Goal: Task Accomplishment & Management: Manage account settings

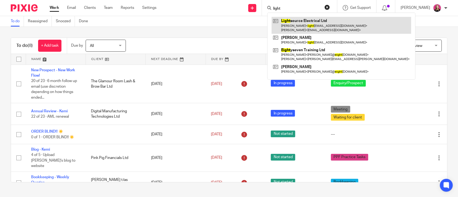
type input "light"
click at [304, 21] on link at bounding box center [340, 25] width 139 height 17
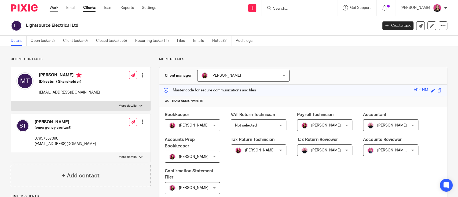
click at [58, 9] on link "Work" at bounding box center [54, 7] width 9 height 5
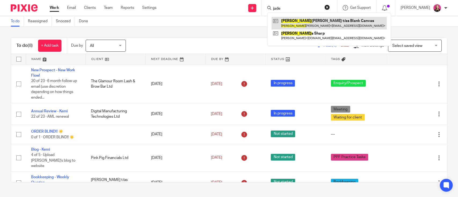
type input "jade"
click at [299, 19] on link at bounding box center [328, 23] width 115 height 12
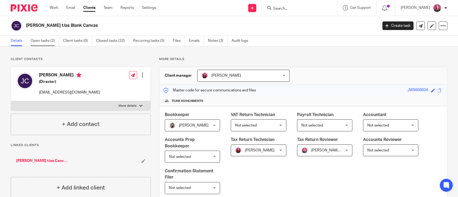
click at [46, 43] on link "Open tasks (2)" at bounding box center [45, 41] width 28 height 10
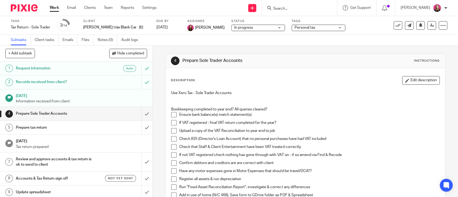
click at [294, 29] on span "Personal tax" at bounding box center [304, 28] width 21 height 4
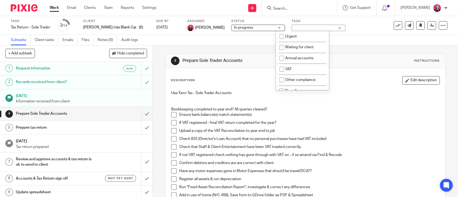
click at [357, 47] on div "4 Prepare Sole Trader Accounts Instructions Description Edit description Use Xe…" at bounding box center [305, 183] width 280 height 275
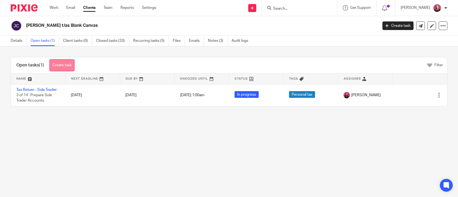
click at [71, 67] on link "Create task" at bounding box center [61, 65] width 25 height 12
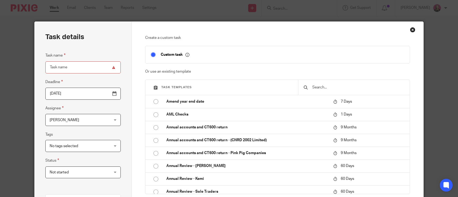
click at [313, 91] on div at bounding box center [354, 87] width 112 height 15
click at [321, 84] on input "text" at bounding box center [358, 87] width 93 height 6
type input "p"
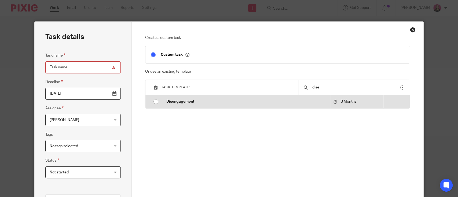
type input "dise"
click at [287, 103] on p "Disengagement" at bounding box center [246, 101] width 161 height 5
type input "[DATE]"
type input "Disengagement"
checkbox input "false"
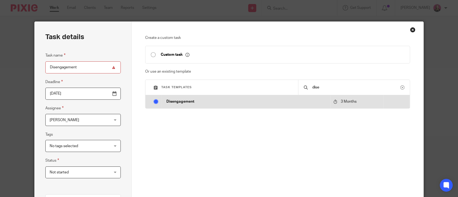
radio input "true"
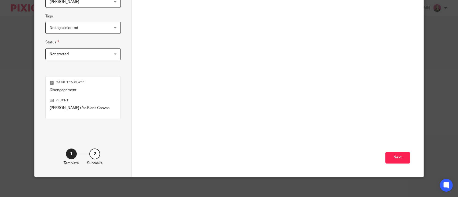
scroll to position [120, 0]
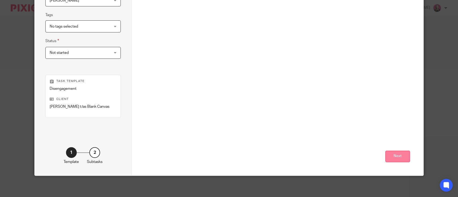
click at [394, 158] on button "Next" at bounding box center [397, 157] width 25 height 12
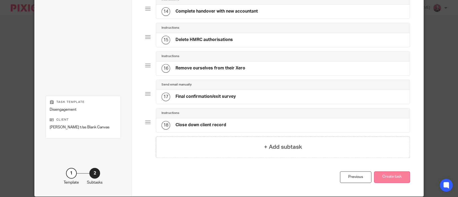
scroll to position [444, 0]
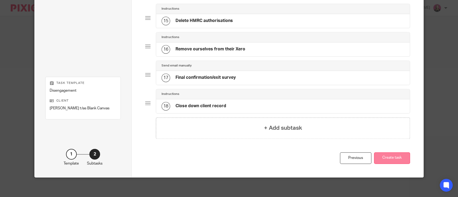
click at [392, 157] on button "Create task" at bounding box center [392, 158] width 36 height 12
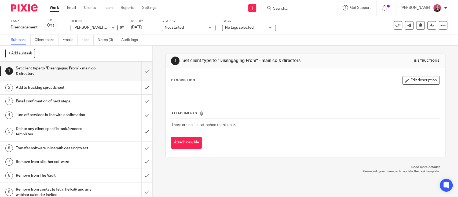
click at [283, 10] on input "Search" at bounding box center [296, 8] width 48 height 5
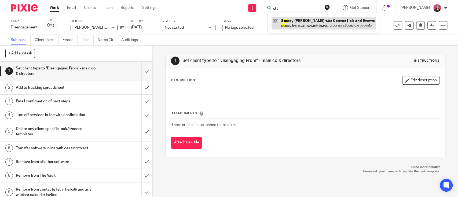
type input "sta"
click at [293, 23] on link at bounding box center [323, 23] width 104 height 12
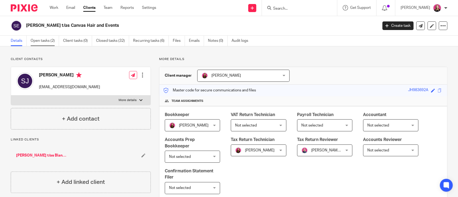
click at [50, 42] on link "Open tasks (2)" at bounding box center [45, 41] width 28 height 10
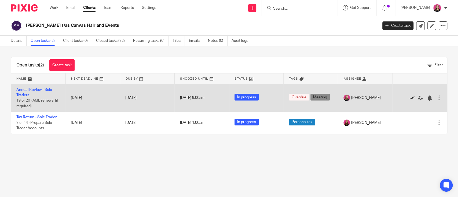
click at [409, 97] on icon at bounding box center [411, 97] width 5 height 5
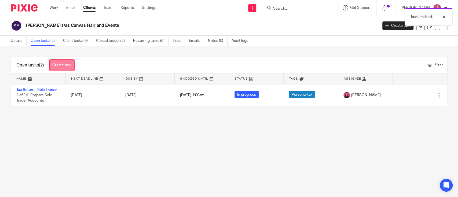
click at [69, 63] on link "Create task" at bounding box center [61, 65] width 25 height 12
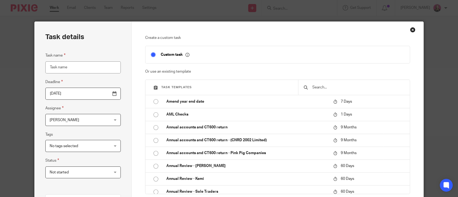
click at [321, 87] on input "text" at bounding box center [358, 87] width 93 height 6
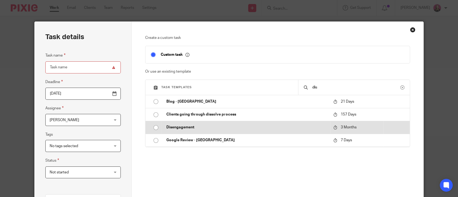
type input "dis"
click at [182, 125] on p "Disengagement" at bounding box center [246, 127] width 161 height 5
type input "[DATE]"
type input "Disengagement"
checkbox input "false"
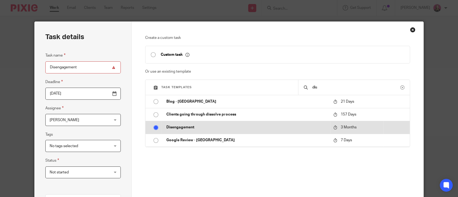
radio input "true"
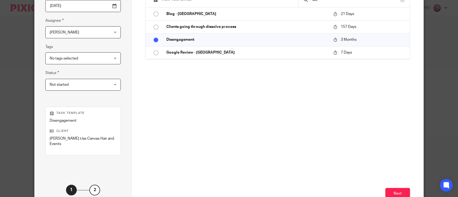
scroll to position [125, 0]
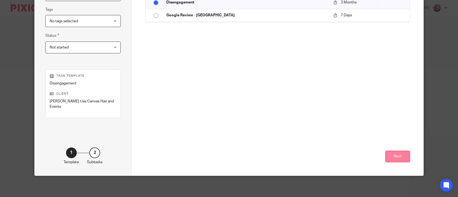
click at [400, 159] on button "Next" at bounding box center [397, 157] width 25 height 12
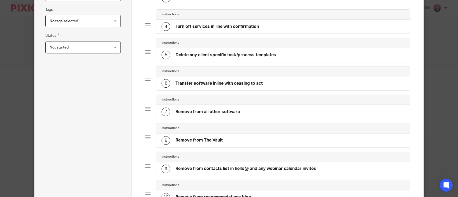
scroll to position [444, 0]
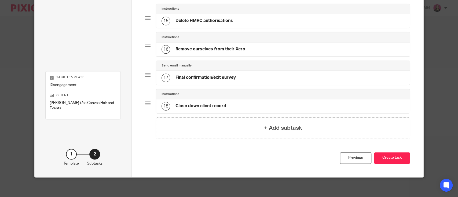
click at [387, 155] on button "Create task" at bounding box center [392, 158] width 36 height 12
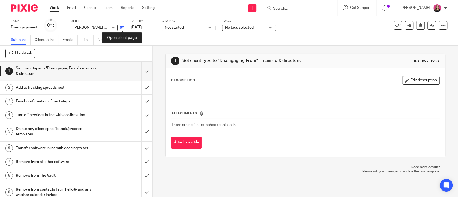
click at [123, 28] on icon at bounding box center [122, 28] width 4 height 4
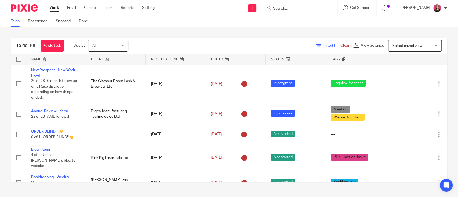
click at [281, 8] on input "Search" at bounding box center [296, 8] width 48 height 5
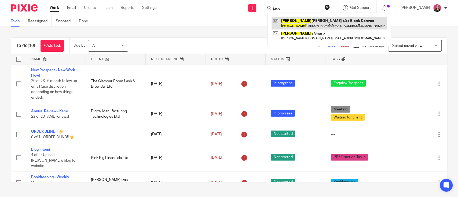
type input "jade"
click at [297, 22] on link at bounding box center [328, 23] width 115 height 12
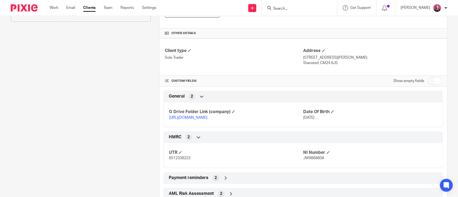
scroll to position [179, 0]
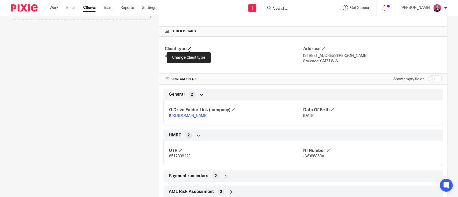
click at [188, 48] on span at bounding box center [189, 48] width 3 height 3
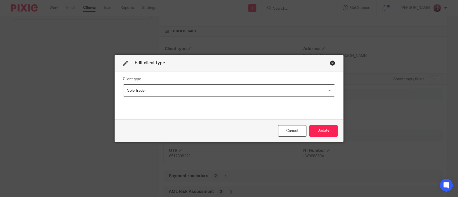
click at [160, 90] on span "Sole Trader" at bounding box center [210, 90] width 166 height 11
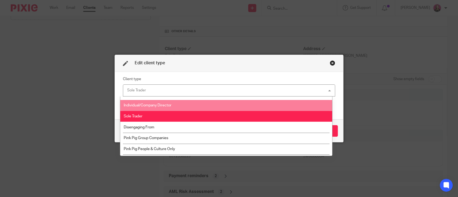
scroll to position [28, 0]
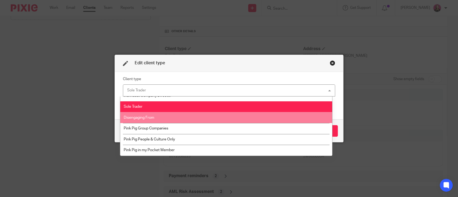
click at [157, 119] on li "Disengaging From" at bounding box center [226, 117] width 212 height 11
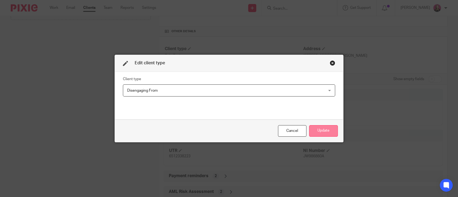
click at [316, 130] on button "Update" at bounding box center [323, 131] width 29 height 12
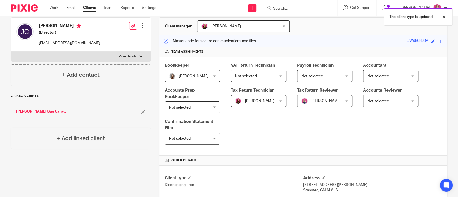
scroll to position [0, 0]
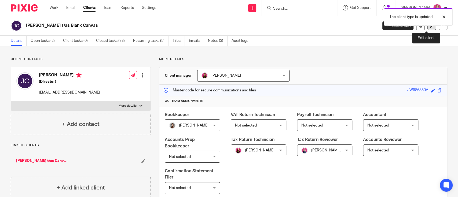
click at [428, 29] on link at bounding box center [431, 25] width 9 height 9
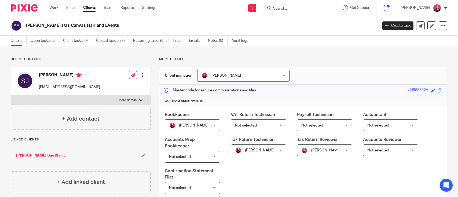
click at [142, 73] on div at bounding box center [142, 74] width 5 height 5
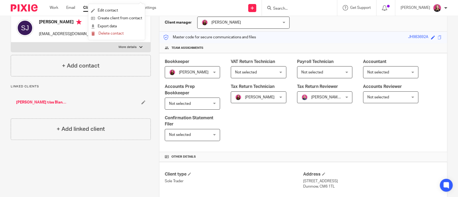
scroll to position [143, 0]
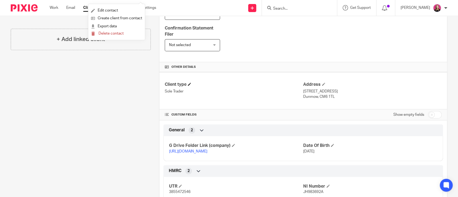
click at [189, 85] on h4 "Client type" at bounding box center [234, 85] width 138 height 6
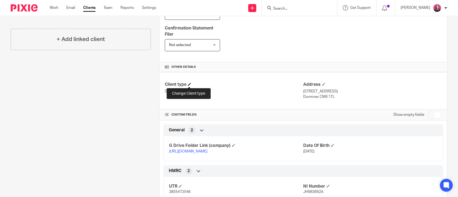
click at [188, 84] on span at bounding box center [189, 84] width 3 height 3
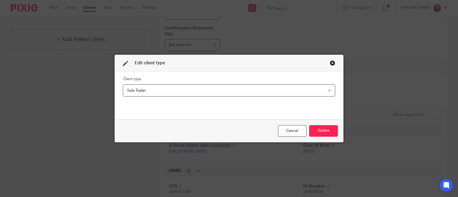
click at [176, 91] on span "Sole Trader" at bounding box center [210, 90] width 166 height 11
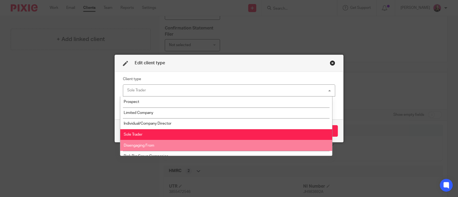
click at [158, 142] on li "Disengaging From" at bounding box center [226, 145] width 212 height 11
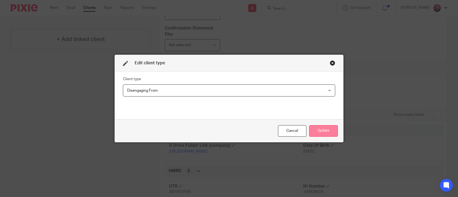
click at [321, 131] on button "Update" at bounding box center [323, 131] width 29 height 12
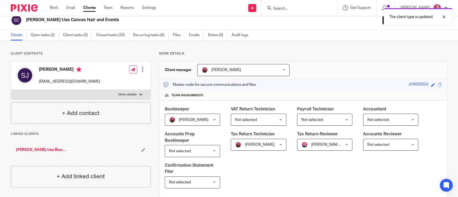
scroll to position [0, 0]
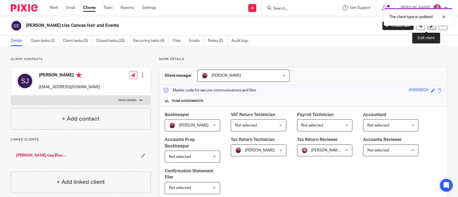
click at [427, 29] on link at bounding box center [431, 25] width 9 height 9
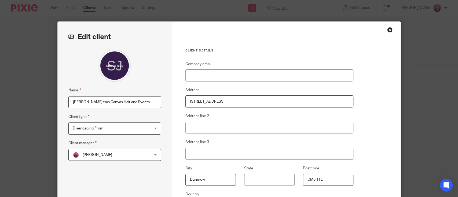
scroll to position [79, 0]
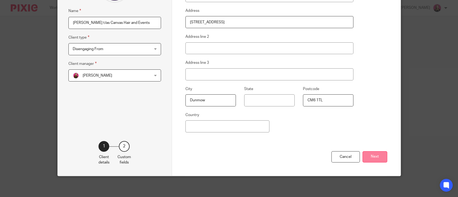
click at [381, 158] on button "Next" at bounding box center [374, 157] width 25 height 12
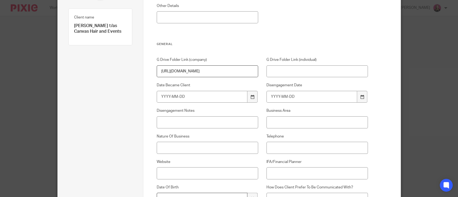
scroll to position [71, 0]
click at [360, 96] on icon at bounding box center [362, 97] width 4 height 4
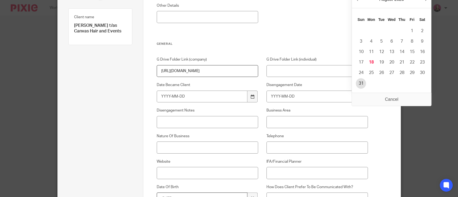
type input "[DATE]"
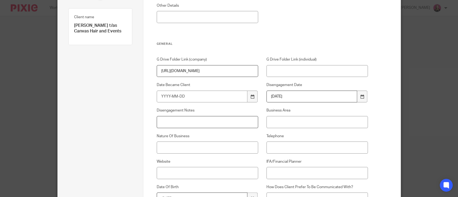
click at [187, 121] on input "Disengagement Notes" at bounding box center [207, 122] width 101 height 12
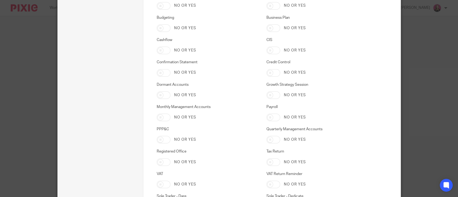
scroll to position [1572, 0]
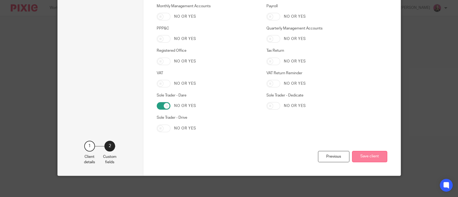
type input "24/25 Tax return to be completed"
click at [363, 155] on button "Save client" at bounding box center [369, 157] width 35 height 12
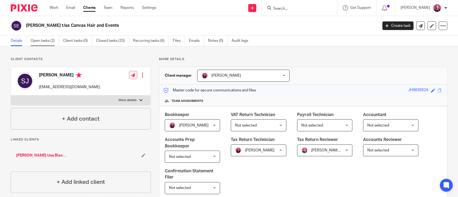
click at [35, 44] on link "Open tasks (2)" at bounding box center [45, 41] width 28 height 10
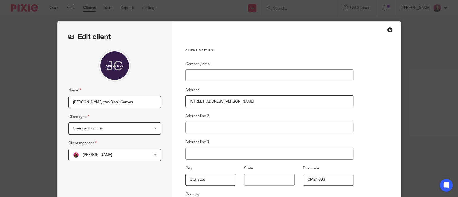
scroll to position [79, 0]
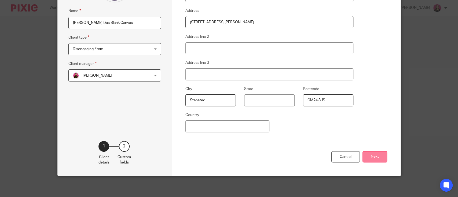
click at [369, 157] on button "Next" at bounding box center [374, 157] width 25 height 12
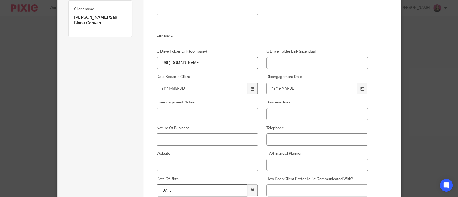
drag, startPoint x: 363, startPoint y: 86, endPoint x: 308, endPoint y: 120, distance: 64.4
click at [364, 86] on div at bounding box center [362, 89] width 10 height 12
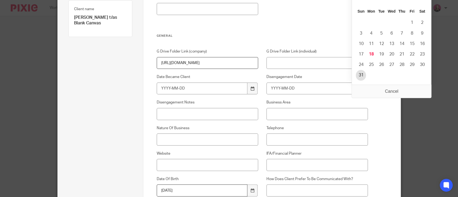
type input "2025-08-31"
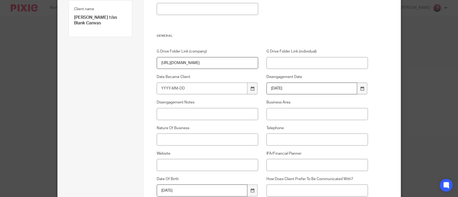
click at [203, 107] on div "Disengagement Notes" at bounding box center [203, 110] width 110 height 20
click at [200, 113] on input "Disengagement Notes" at bounding box center [207, 114] width 101 height 12
paste input "24/25 Tax return to be completed"
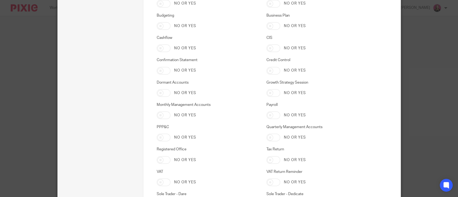
scroll to position [1572, 0]
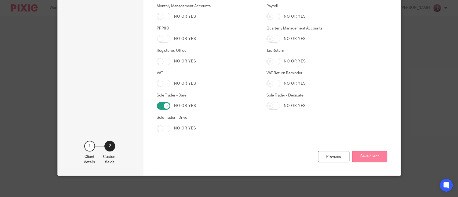
type input "24/25 Tax return to be completed"
click at [366, 158] on button "Save client" at bounding box center [369, 157] width 35 height 12
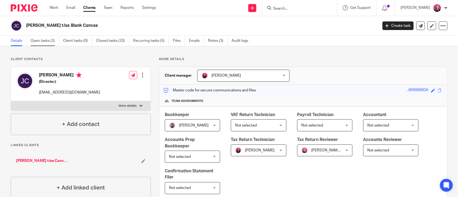
click at [45, 45] on link "Open tasks (2)" at bounding box center [45, 41] width 28 height 10
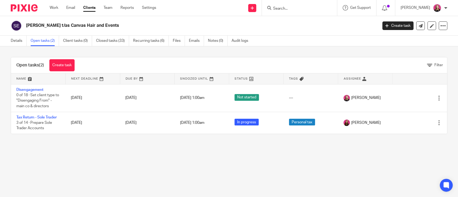
drag, startPoint x: 19, startPoint y: 38, endPoint x: 44, endPoint y: 14, distance: 34.7
click at [19, 38] on link "Details" at bounding box center [19, 41] width 16 height 10
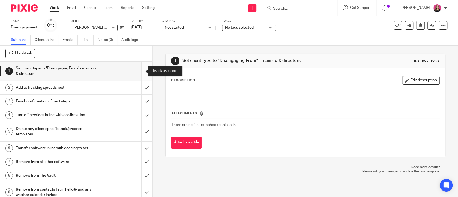
drag, startPoint x: 0, startPoint y: 0, endPoint x: 140, endPoint y: 68, distance: 155.3
click at [140, 68] on input "submit" at bounding box center [76, 71] width 152 height 19
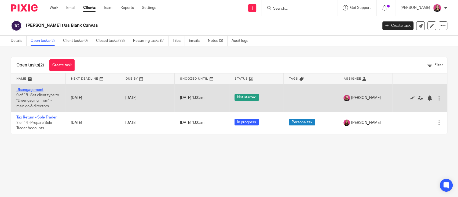
click at [39, 90] on link "Disengagement" at bounding box center [29, 90] width 27 height 4
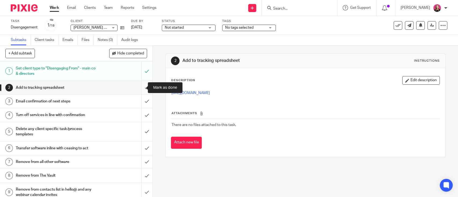
click at [135, 85] on input "submit" at bounding box center [76, 87] width 152 height 13
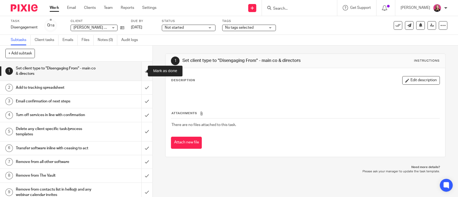
click at [135, 70] on input "submit" at bounding box center [76, 71] width 152 height 19
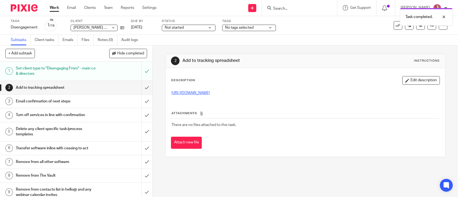
click at [189, 93] on link "https://docs.google.com/spreadsheets/d/1xQ7QcUq060BSKc8snLYJ_gbUd-fHj_b5/edit?u…" at bounding box center [190, 93] width 38 height 4
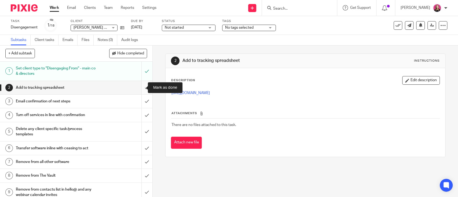
click at [135, 88] on input "submit" at bounding box center [76, 87] width 152 height 13
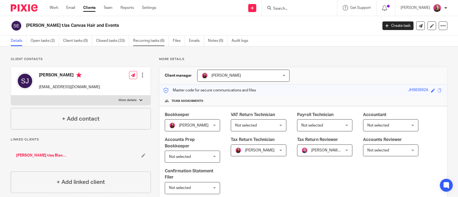
click at [155, 41] on link "Recurring tasks (6)" at bounding box center [151, 41] width 36 height 10
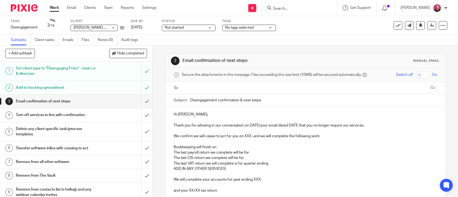
click at [193, 88] on input "text" at bounding box center [304, 88] width 243 height 6
click at [203, 92] on span "Stacey Jarvis" at bounding box center [203, 88] width 43 height 10
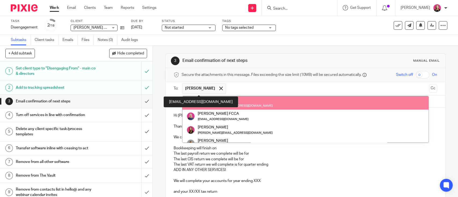
click at [216, 90] on span "Stacey Jarvis" at bounding box center [203, 88] width 43 height 10
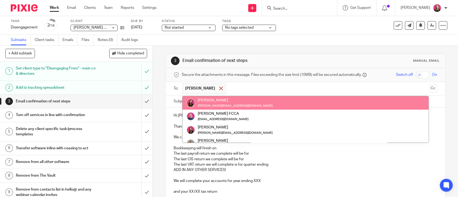
click at [219, 89] on span at bounding box center [220, 88] width 3 height 3
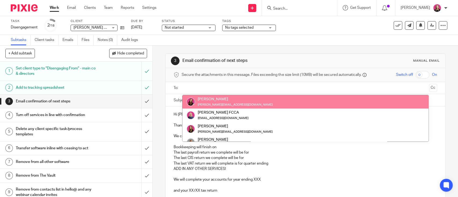
click at [202, 89] on input "text" at bounding box center [304, 88] width 243 height 6
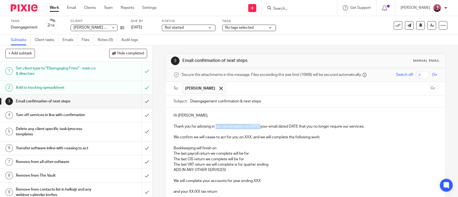
drag, startPoint x: 213, startPoint y: 127, endPoint x: 259, endPoint y: 128, distance: 45.6
click at [259, 128] on p "Thank you for advising in our conversation on DATE/your email dated DATE that y…" at bounding box center [304, 126] width 263 height 5
click at [247, 127] on p "Thank you for advising in your email dated DATE that you no longer require our …" at bounding box center [304, 126] width 263 height 5
click at [243, 139] on p "We confirm we will cease to act for you on XXX, and we will complete the follow…" at bounding box center [304, 137] width 263 height 5
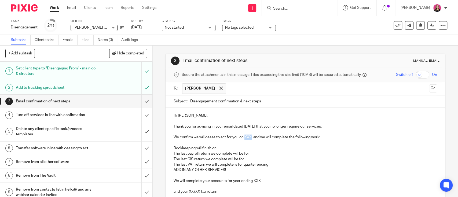
click at [243, 139] on p "We confirm we will cease to act for you on XXX, and we will complete the follow…" at bounding box center [304, 137] width 263 height 5
click at [264, 137] on p "We confirm we will cease to act for you on XXX, and we will complete the follow…" at bounding box center [304, 137] width 263 height 5
click at [245, 136] on p "We confirm we will cease to act for you on XXX, and we will complete the follow…" at bounding box center [304, 137] width 263 height 5
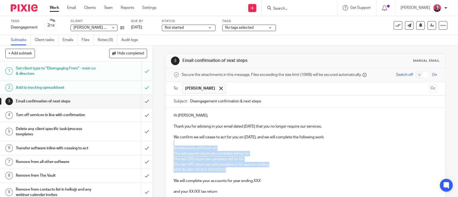
drag, startPoint x: 239, startPoint y: 170, endPoint x: 170, endPoint y: 145, distance: 73.3
click at [267, 168] on p "ADD IN ANY OTHER SERVICES!" at bounding box center [304, 169] width 263 height 5
drag, startPoint x: 264, startPoint y: 179, endPoint x: 163, endPoint y: 147, distance: 106.2
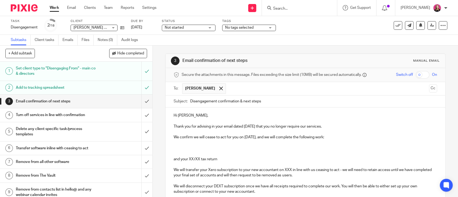
click at [179, 159] on p "and your XX/XX tax return" at bounding box center [304, 159] width 263 height 5
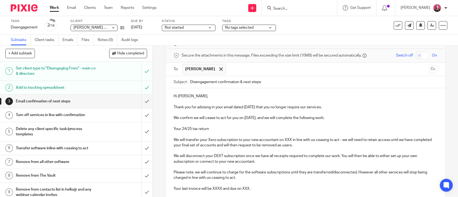
scroll to position [36, 0]
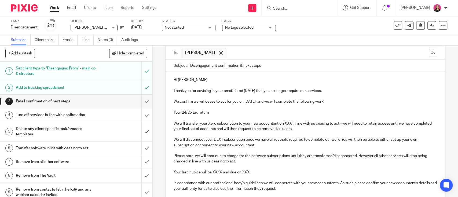
click at [284, 124] on p "We will transfer your Xero subscription to your new accountant on XXX in line w…" at bounding box center [304, 126] width 263 height 11
click at [332, 129] on p "We will transfer your Xero subscription to your new accountant on XXX in line w…" at bounding box center [304, 126] width 263 height 11
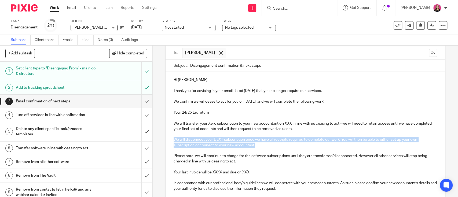
drag, startPoint x: 263, startPoint y: 147, endPoint x: 171, endPoint y: 141, distance: 92.7
click at [171, 141] on div "Hi Stacey, Thank you for advising in your email dated 12th August that you no l…" at bounding box center [304, 177] width 279 height 210
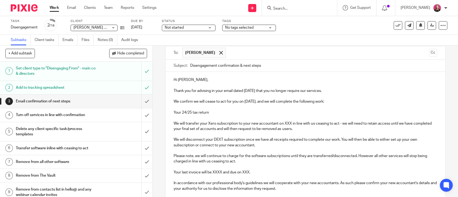
click at [297, 155] on p "Please note, we will continue to charge for the software subscriptions until th…" at bounding box center [304, 158] width 263 height 11
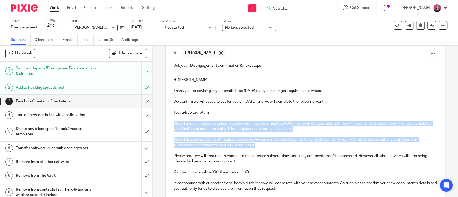
drag, startPoint x: 260, startPoint y: 145, endPoint x: 161, endPoint y: 123, distance: 101.2
click at [161, 123] on div "3 Email confirmation of next steps Manual email Secure the attachments in this …" at bounding box center [305, 121] width 305 height 151
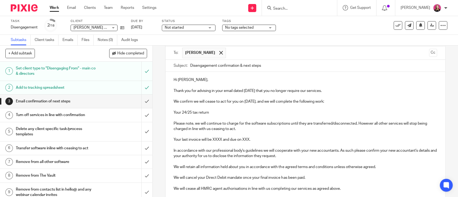
click at [215, 141] on p "Your last invoice will be XXXX and due on XXX." at bounding box center [304, 139] width 263 height 5
click at [263, 142] on p "Your last invoice will be XXXX and due on XXX." at bounding box center [304, 139] width 263 height 5
drag, startPoint x: 259, startPoint y: 137, endPoint x: 209, endPoint y: 142, distance: 49.9
click at [209, 142] on p "Your last invoice will be XXXX and due on XXX." at bounding box center [304, 139] width 263 height 5
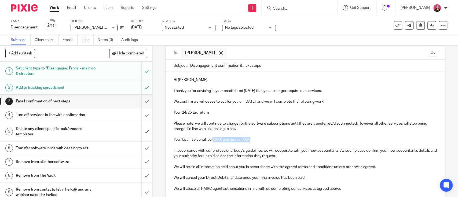
drag, startPoint x: 210, startPoint y: 138, endPoint x: 251, endPoint y: 140, distance: 40.6
click at [251, 140] on p "Your last invoice will be XXXX and due on XXX." at bounding box center [304, 139] width 263 height 5
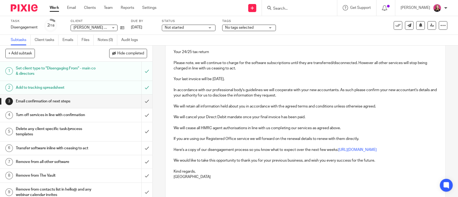
scroll to position [107, 0]
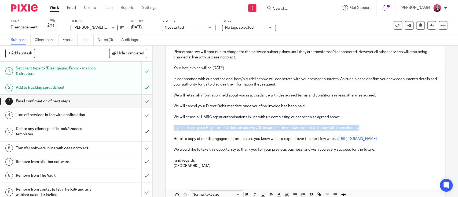
drag, startPoint x: 172, startPoint y: 126, endPoint x: 367, endPoint y: 127, distance: 194.9
click at [367, 127] on p "If you are using our Registered Office service we will forward on the renewal d…" at bounding box center [304, 127] width 263 height 5
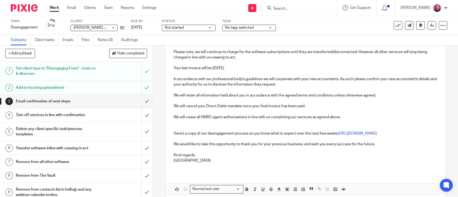
scroll to position [60, 0]
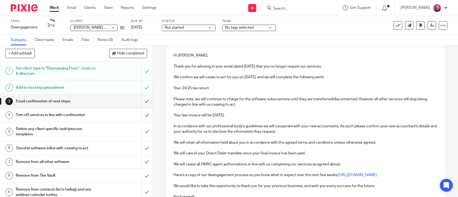
click at [238, 105] on p "Please note, we will continue to charge for the software subscriptions until th…" at bounding box center [304, 102] width 263 height 11
click at [237, 111] on p at bounding box center [304, 109] width 263 height 5
click at [230, 117] on p "Your last invoice will be August 2025." at bounding box center [304, 115] width 263 height 5
click at [234, 115] on p "Your last invoice will be August 2025." at bounding box center [304, 115] width 263 height 5
click at [210, 115] on p "Your last invoice will be August 2025." at bounding box center [304, 115] width 263 height 5
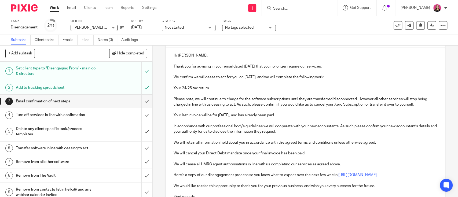
click at [294, 121] on p at bounding box center [304, 120] width 263 height 5
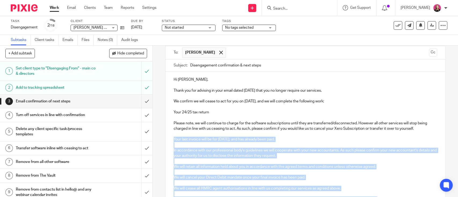
scroll to position [36, 0]
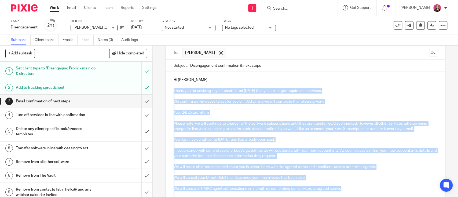
drag, startPoint x: 195, startPoint y: 161, endPoint x: 167, endPoint y: 90, distance: 76.7
click at [167, 90] on div "Hi Stacey, Thank you for advising in your email dated 12th August that you no l…" at bounding box center [304, 155] width 279 height 167
copy div "Thank you for advising in your email dated 12th August that you no longer requi…"
click at [276, 130] on p "Please note, we will continue to charge for the software subscriptions until th…" at bounding box center [304, 126] width 263 height 11
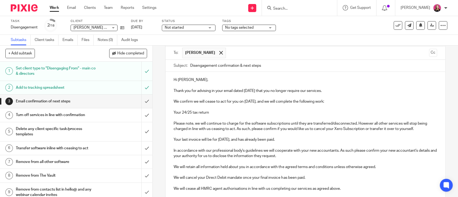
click at [422, 128] on p "Please note, we will continue to charge for the software subscriptions until th…" at bounding box center [304, 126] width 263 height 11
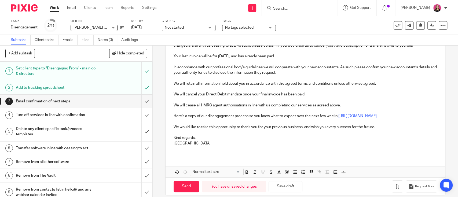
scroll to position [131, 0]
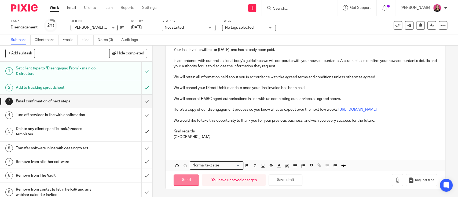
drag, startPoint x: 183, startPoint y: 177, endPoint x: 181, endPoint y: 175, distance: 3.2
click at [183, 177] on input "Send" at bounding box center [185, 181] width 25 height 12
type input "Sent"
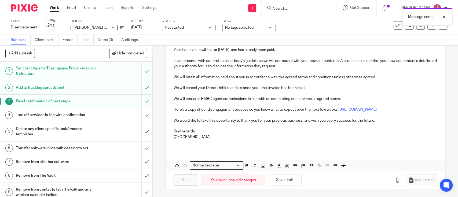
click at [105, 115] on div "Turn off services in line with confirmation" at bounding box center [76, 115] width 120 height 8
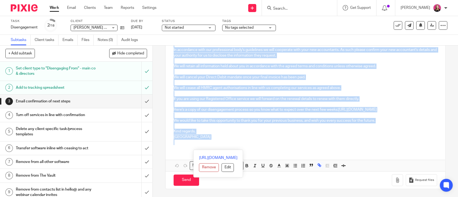
scroll to position [215, 0]
drag, startPoint x: 169, startPoint y: 123, endPoint x: 243, endPoint y: 138, distance: 74.7
click at [243, 138] on div "Hi Jade, Thank you for advising in our conversation on DATE/your email dated DA…" at bounding box center [304, 22] width 279 height 254
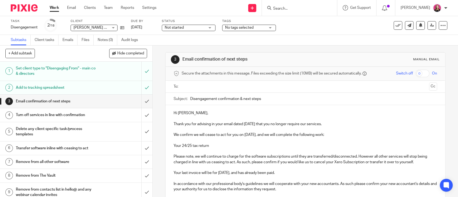
scroll to position [0, 0]
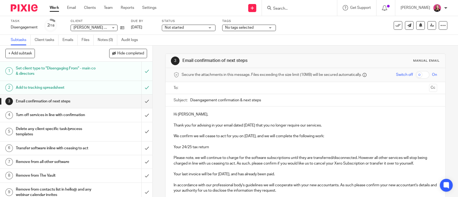
click at [192, 87] on input "text" at bounding box center [304, 88] width 243 height 6
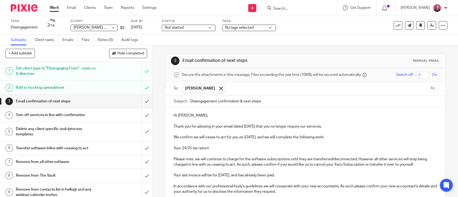
scroll to position [36, 0]
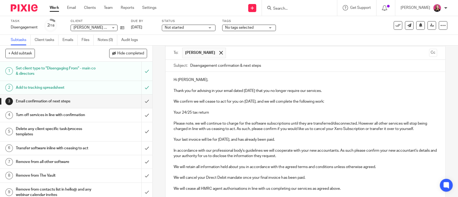
drag, startPoint x: 415, startPoint y: 130, endPoint x: 419, endPoint y: 129, distance: 4.4
click at [415, 130] on p "Please note, we will continue to charge for the software subscriptions until th…" at bounding box center [304, 126] width 263 height 11
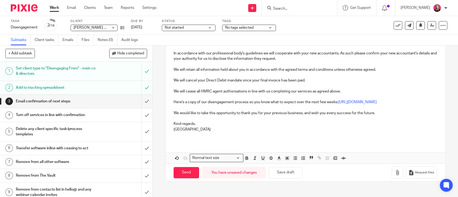
scroll to position [143, 0]
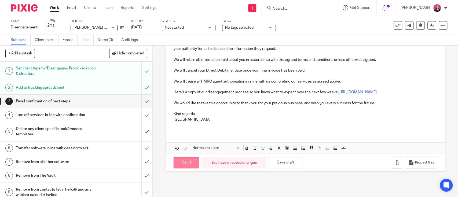
click at [173, 166] on input "Send" at bounding box center [185, 163] width 25 height 12
type input "Sent"
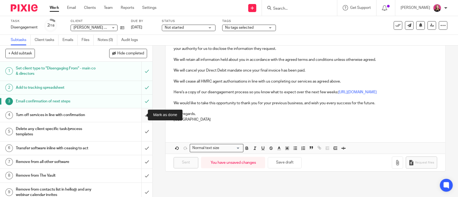
click at [141, 114] on input "submit" at bounding box center [76, 114] width 152 height 13
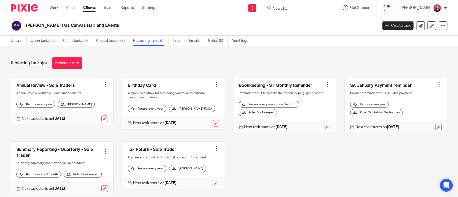
click at [102, 85] on div at bounding box center [104, 84] width 5 height 5
click at [77, 120] on span "Cancel schedule" at bounding box center [83, 118] width 28 height 4
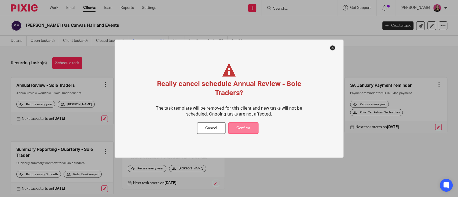
click at [242, 128] on button "Confirm" at bounding box center [243, 129] width 30 height 12
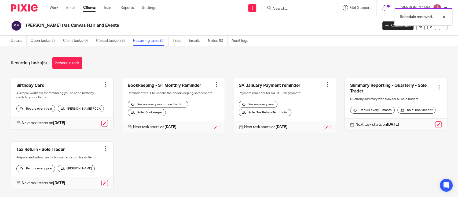
click at [102, 86] on div at bounding box center [104, 84] width 5 height 5
click at [83, 116] on span "Cancel schedule" at bounding box center [83, 118] width 28 height 4
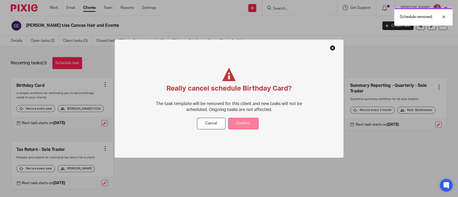
click at [239, 120] on button "Confirm" at bounding box center [243, 124] width 30 height 12
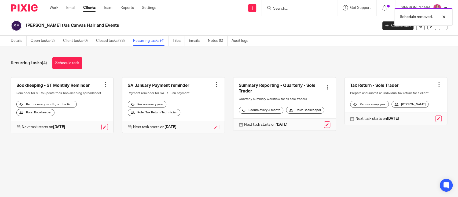
click at [103, 84] on div at bounding box center [104, 84] width 5 height 5
click at [88, 121] on button "Cancel schedule" at bounding box center [82, 118] width 43 height 7
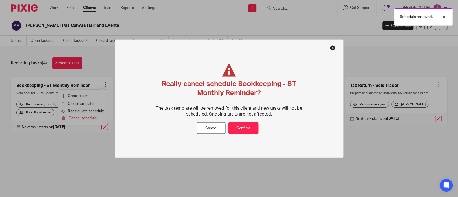
click at [241, 122] on div "Really cancel schedule Bookkeeping - ST Monthly Reminder? The task template wil…" at bounding box center [229, 92] width 160 height 59
click at [241, 128] on button "Confirm" at bounding box center [243, 129] width 30 height 12
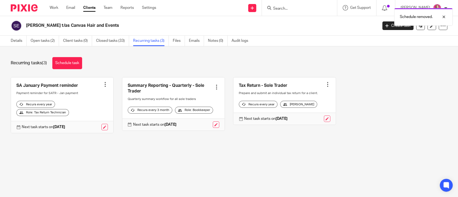
click at [104, 85] on div at bounding box center [104, 84] width 5 height 5
click at [325, 85] on div at bounding box center [327, 84] width 5 height 5
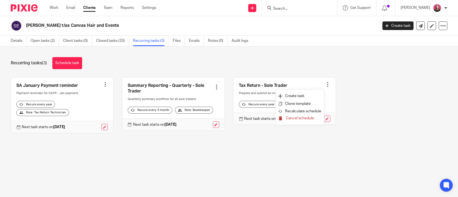
click at [293, 117] on span "Cancel schedule" at bounding box center [300, 118] width 28 height 4
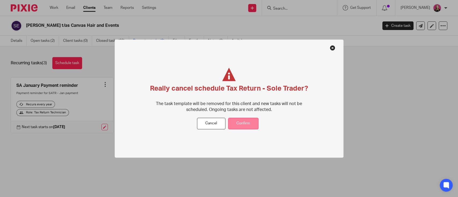
click at [248, 122] on button "Confirm" at bounding box center [243, 124] width 30 height 12
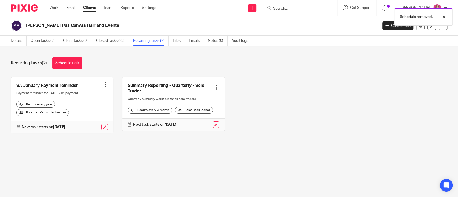
click at [214, 87] on div at bounding box center [216, 86] width 5 height 5
click at [201, 119] on button "Cancel schedule" at bounding box center [190, 121] width 43 height 7
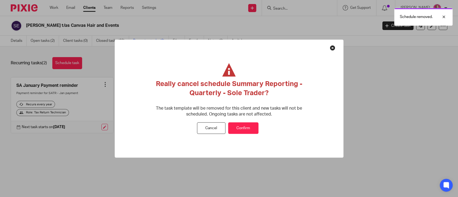
click at [247, 128] on button "Confirm" at bounding box center [243, 129] width 30 height 12
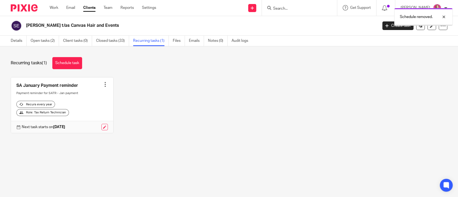
click at [104, 86] on div at bounding box center [104, 84] width 5 height 5
click at [88, 116] on span "Cancel schedule" at bounding box center [83, 118] width 28 height 4
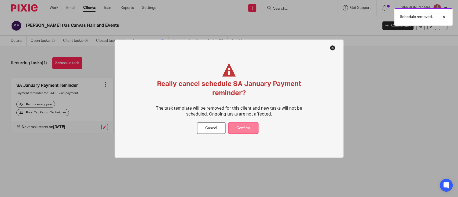
click at [248, 131] on button "Confirm" at bounding box center [243, 129] width 30 height 12
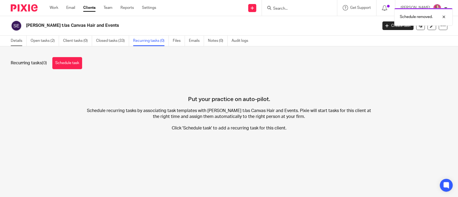
click at [14, 42] on link "Details" at bounding box center [19, 41] width 16 height 10
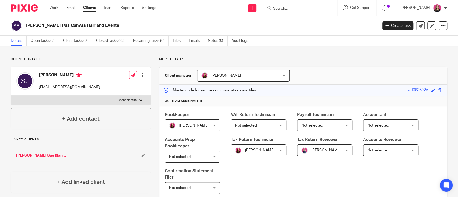
click at [292, 12] on div at bounding box center [299, 8] width 75 height 16
click at [290, 9] on input "Search" at bounding box center [296, 8] width 48 height 5
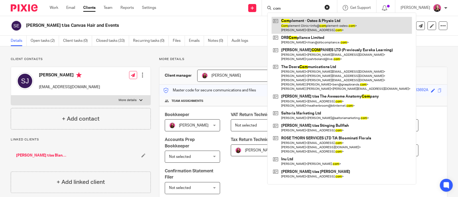
type input "com"
click at [315, 27] on link at bounding box center [341, 25] width 140 height 17
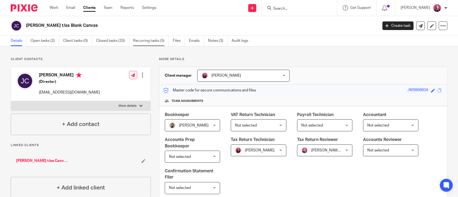
click at [149, 43] on link "Recurring tasks (5)" at bounding box center [151, 41] width 36 height 10
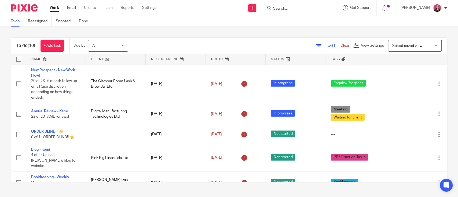
click at [284, 9] on input "Search" at bounding box center [296, 8] width 48 height 5
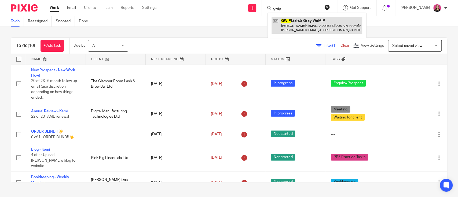
type input "gwip"
click at [296, 19] on link at bounding box center [316, 25] width 91 height 17
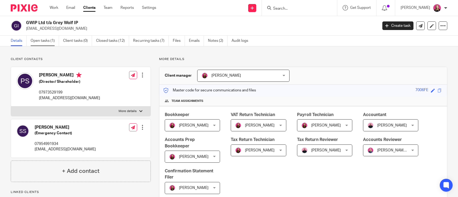
click at [43, 40] on link "Open tasks (1)" at bounding box center [45, 41] width 28 height 10
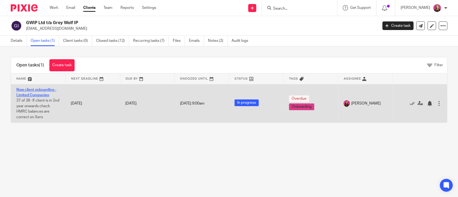
click at [44, 89] on link "New client onboarding - Limited Companies" at bounding box center [36, 92] width 40 height 9
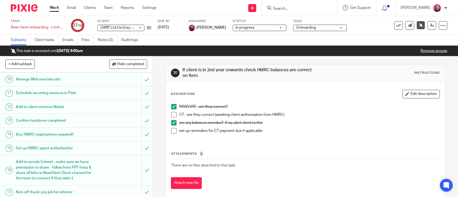
scroll to position [179, 0]
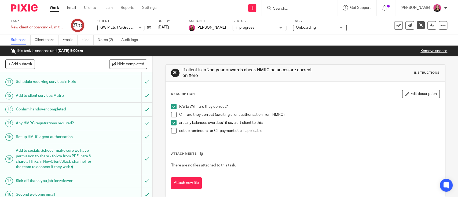
click at [64, 140] on h1 "Set up HMRC agent authorisation" at bounding box center [56, 137] width 80 height 8
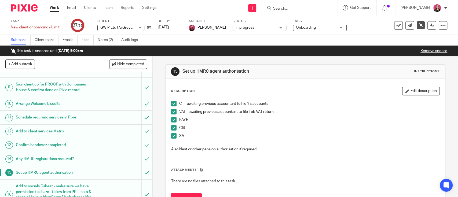
scroll to position [179, 0]
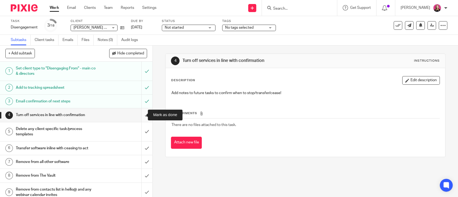
click at [135, 115] on input "submit" at bounding box center [76, 114] width 152 height 13
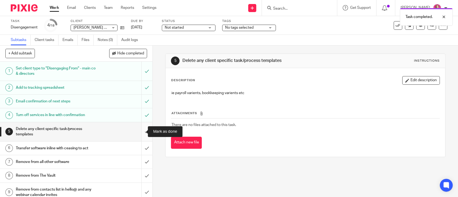
click at [143, 131] on input "submit" at bounding box center [76, 131] width 152 height 19
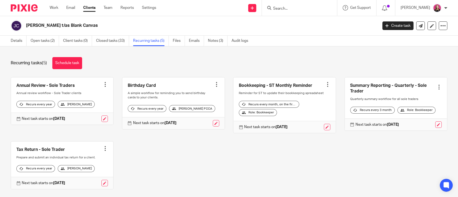
click at [104, 85] on div at bounding box center [104, 84] width 5 height 5
click at [79, 117] on span "Cancel schedule" at bounding box center [83, 118] width 28 height 4
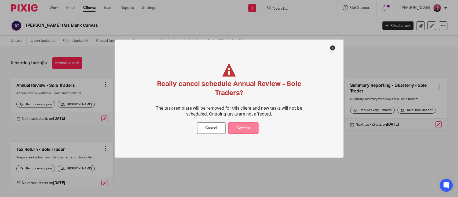
click at [247, 127] on button "Confirm" at bounding box center [243, 129] width 30 height 12
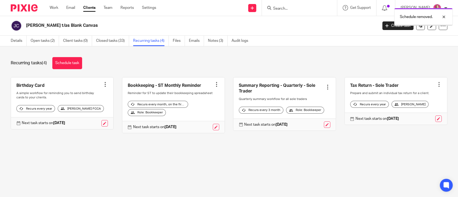
click at [102, 86] on div at bounding box center [104, 84] width 5 height 5
click at [83, 117] on span "Cancel schedule" at bounding box center [83, 118] width 28 height 4
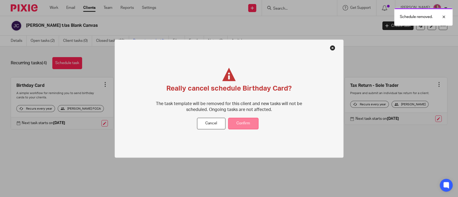
click at [256, 123] on button "Confirm" at bounding box center [243, 124] width 30 height 12
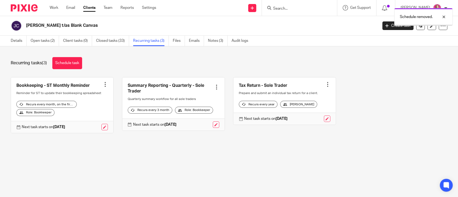
click at [102, 87] on div at bounding box center [104, 84] width 5 height 5
click at [87, 118] on span "Cancel schedule" at bounding box center [83, 118] width 28 height 4
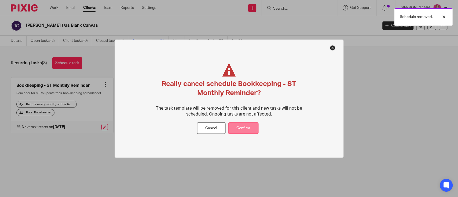
click at [254, 128] on button "Confirm" at bounding box center [243, 129] width 30 height 12
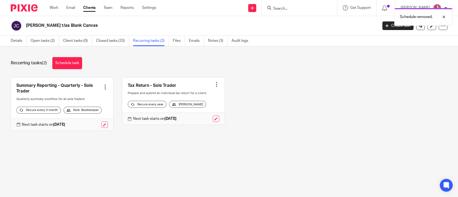
click at [102, 88] on div at bounding box center [104, 86] width 5 height 5
click at [93, 119] on button "Cancel schedule" at bounding box center [82, 121] width 43 height 7
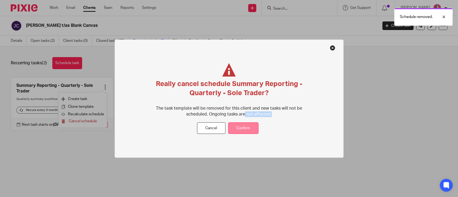
click at [244, 123] on div "Really cancel schedule Summary Reporting - Quarterly - Sole Trader? The task te…" at bounding box center [228, 98] width 229 height 118
click at [256, 131] on button "Confirm" at bounding box center [243, 129] width 30 height 12
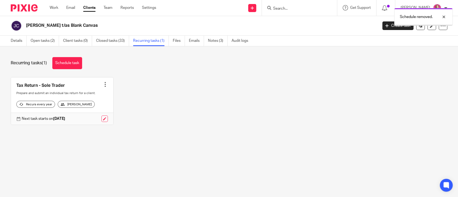
click at [105, 84] on link at bounding box center [62, 100] width 102 height 47
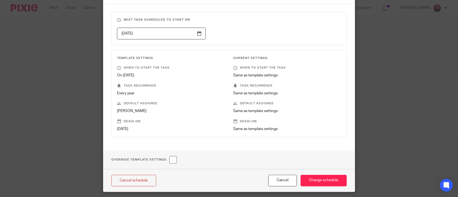
scroll to position [68, 0]
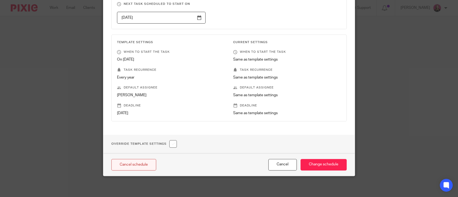
click at [120, 159] on link "Cancel schedule" at bounding box center [133, 165] width 45 height 12
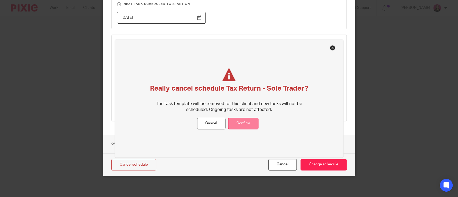
click at [250, 127] on button "Confirm" at bounding box center [243, 124] width 30 height 12
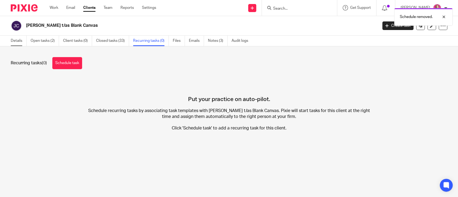
click at [19, 40] on link "Details" at bounding box center [19, 41] width 16 height 10
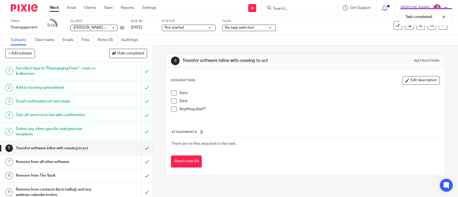
click at [174, 103] on span at bounding box center [173, 100] width 5 height 5
click at [172, 107] on span at bounding box center [173, 108] width 5 height 5
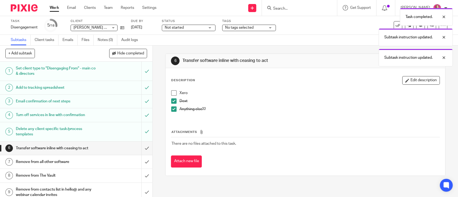
scroll to position [36, 0]
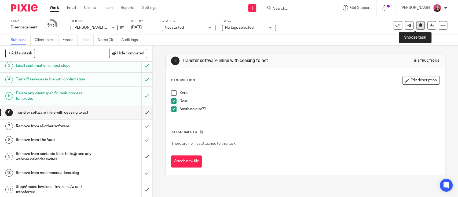
click at [416, 27] on button at bounding box center [420, 25] width 9 height 9
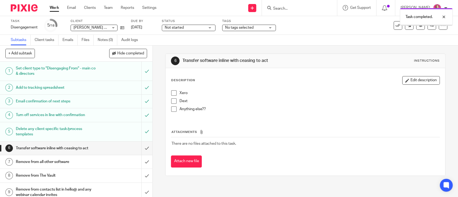
click at [173, 103] on span at bounding box center [173, 100] width 5 height 5
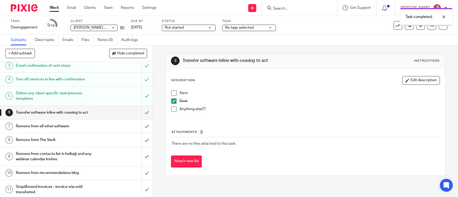
click at [172, 110] on span at bounding box center [173, 108] width 5 height 5
click at [91, 126] on h1 "Remove from all other software" at bounding box center [56, 126] width 80 height 8
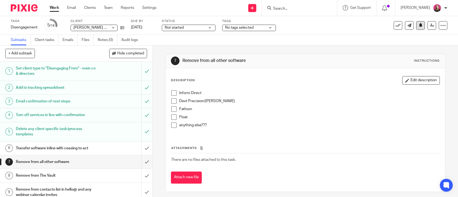
click at [416, 28] on button at bounding box center [420, 25] width 9 height 9
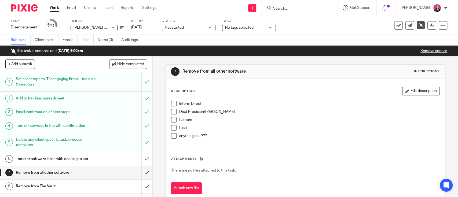
click at [53, 5] on div "Work Email Clients Team Reports Settings Work Email Clients Team Reports Settin…" at bounding box center [104, 8] width 120 height 16
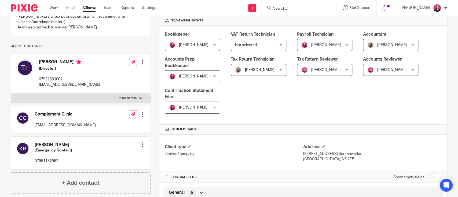
scroll to position [71, 0]
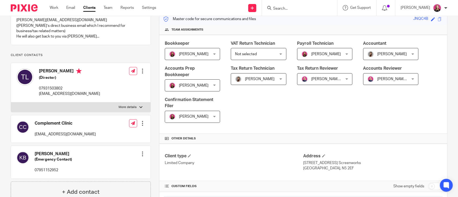
click at [119, 105] on p "More details" at bounding box center [128, 107] width 18 height 4
click at [11, 102] on input "More details" at bounding box center [11, 102] width 0 height 0
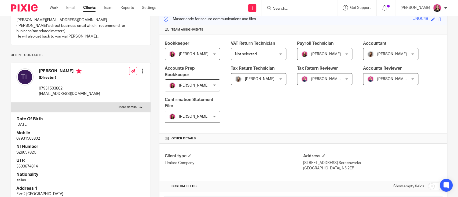
click at [119, 105] on p "More details" at bounding box center [128, 107] width 18 height 4
click at [11, 102] on input "More details" at bounding box center [11, 102] width 0 height 0
checkbox input "false"
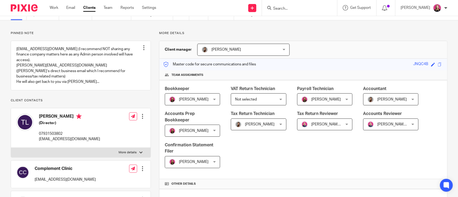
scroll to position [0, 0]
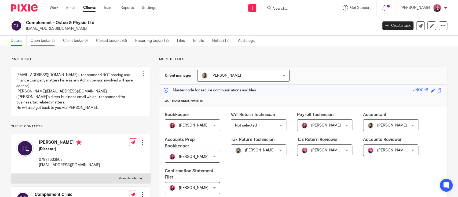
click at [51, 41] on link "Open tasks (2)" at bounding box center [45, 41] width 28 height 10
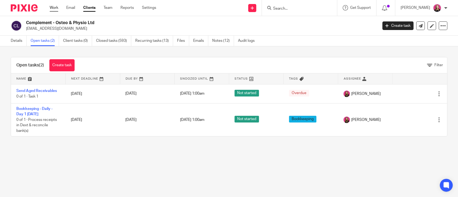
click at [54, 7] on link "Work" at bounding box center [54, 7] width 9 height 5
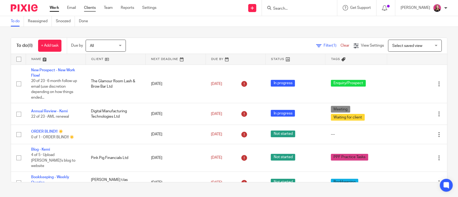
click at [91, 7] on link "Clients" at bounding box center [90, 7] width 12 height 5
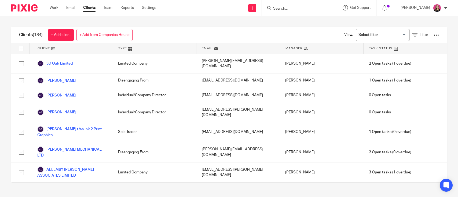
click at [433, 33] on div at bounding box center [435, 34] width 5 height 5
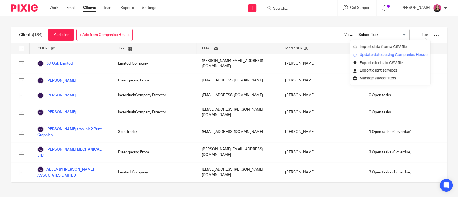
click at [388, 56] on link "Update dates using Companies House" at bounding box center [390, 55] width 75 height 8
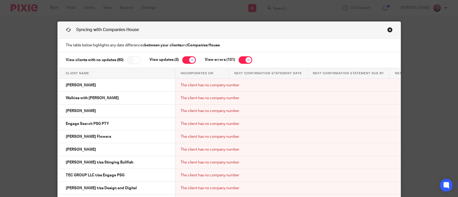
click at [241, 60] on input "checkbox" at bounding box center [245, 60] width 14 height 8
checkbox input "false"
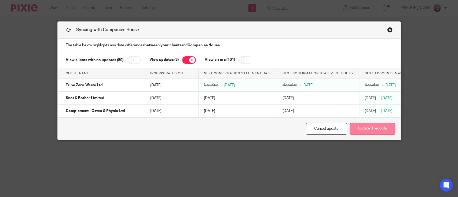
click at [362, 132] on button "Update 3 records" at bounding box center [372, 129] width 46 height 12
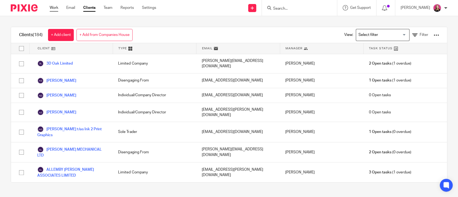
click at [56, 8] on link "Work" at bounding box center [54, 7] width 9 height 5
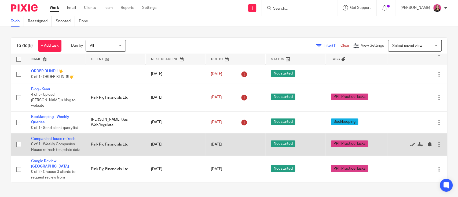
scroll to position [71, 0]
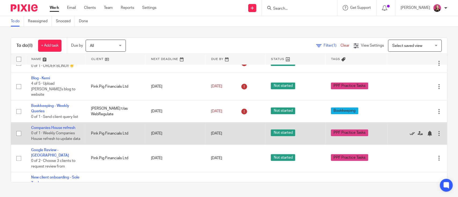
click at [409, 136] on icon at bounding box center [411, 133] width 5 height 5
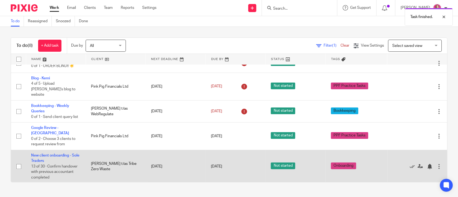
scroll to position [67, 0]
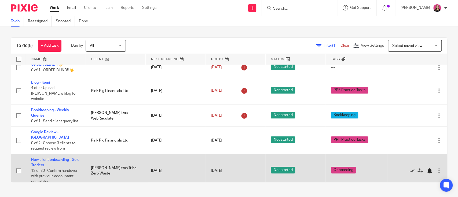
click at [427, 168] on div at bounding box center [429, 170] width 5 height 5
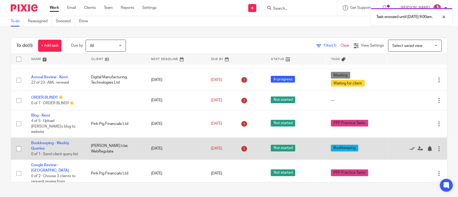
scroll to position [0, 0]
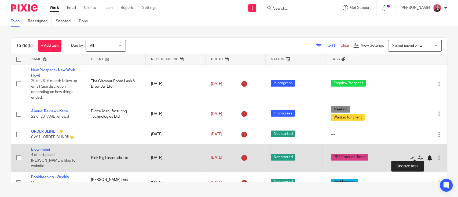
click at [427, 155] on div at bounding box center [429, 157] width 5 height 5
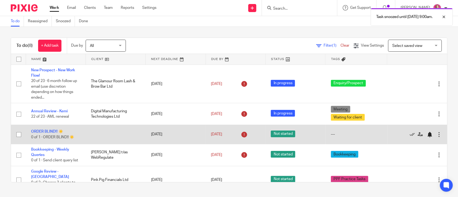
click at [427, 134] on div at bounding box center [429, 134] width 5 height 5
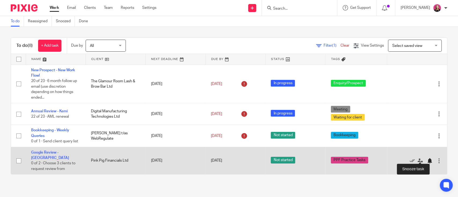
click at [427, 158] on div at bounding box center [429, 160] width 5 height 5
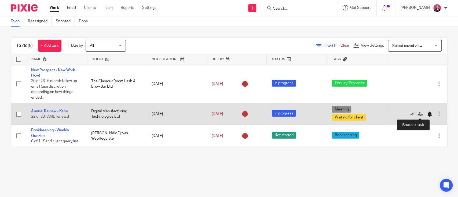
click at [427, 113] on div at bounding box center [429, 114] width 5 height 5
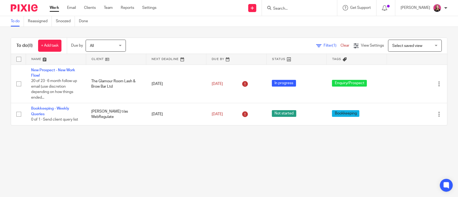
click at [287, 8] on input "Search" at bounding box center [296, 8] width 48 height 5
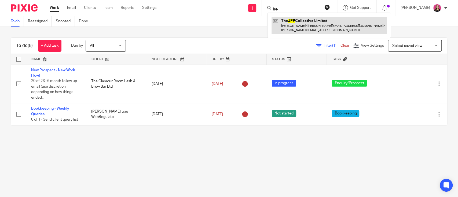
type input "jpp"
click at [303, 19] on link at bounding box center [328, 25] width 115 height 17
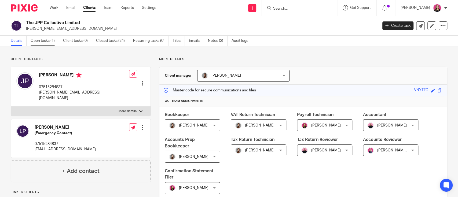
click at [43, 45] on link "Open tasks (1)" at bounding box center [45, 41] width 28 height 10
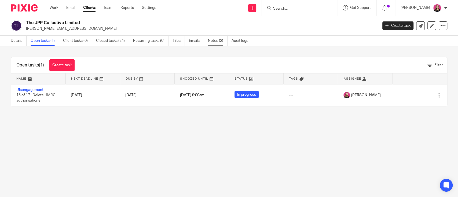
click at [215, 37] on link "Notes (2)" at bounding box center [218, 41] width 20 height 10
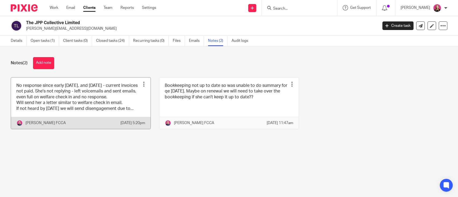
click at [88, 117] on link at bounding box center [80, 102] width 139 height 51
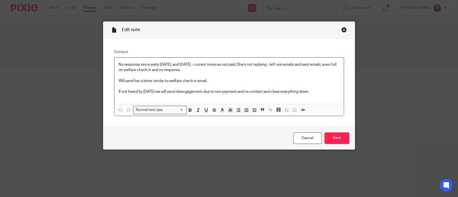
click at [342, 30] on div "Close this dialog window" at bounding box center [343, 29] width 5 height 5
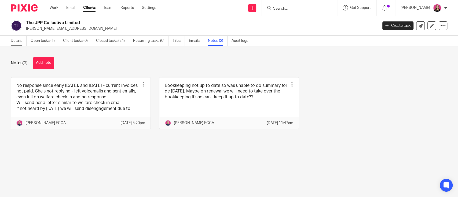
click at [13, 44] on link "Details" at bounding box center [19, 41] width 16 height 10
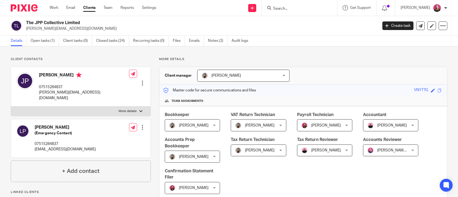
click at [292, 9] on input "Search" at bounding box center [296, 8] width 48 height 5
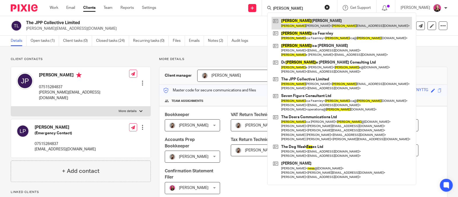
type input "[PERSON_NAME]"
click at [299, 26] on link at bounding box center [341, 23] width 140 height 12
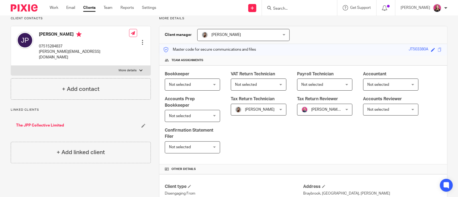
scroll to position [143, 0]
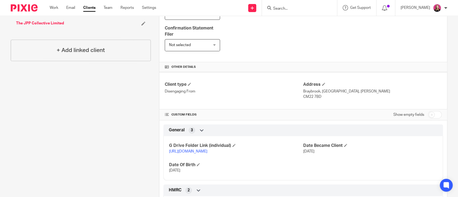
click at [183, 151] on link "[URL][DOMAIN_NAME]" at bounding box center [188, 152] width 38 height 4
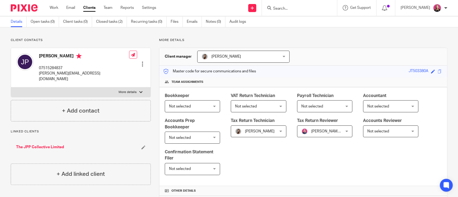
scroll to position [0, 0]
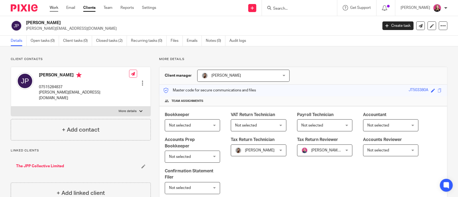
click at [57, 6] on link "Work" at bounding box center [54, 7] width 9 height 5
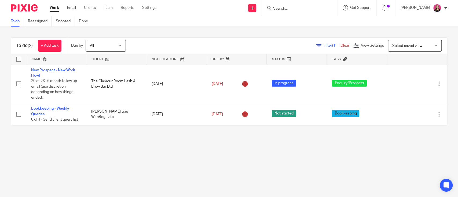
click at [282, 16] on div "To do Reassigned Snoozed Done" at bounding box center [229, 21] width 458 height 11
click at [284, 5] on form at bounding box center [300, 8] width 57 height 7
click at [287, 9] on input "Search" at bounding box center [296, 8] width 48 height 5
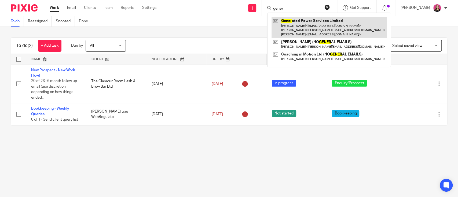
type input "gener"
click at [298, 23] on link at bounding box center [328, 27] width 115 height 21
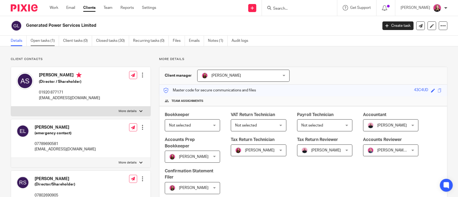
click at [41, 39] on link "Open tasks (1)" at bounding box center [45, 41] width 28 height 10
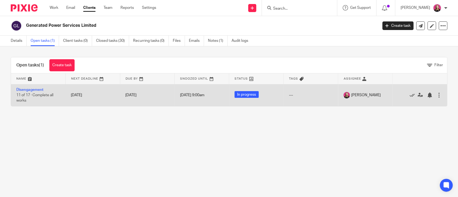
click at [38, 92] on td "Disengagement 11 of 17 · Complete all works" at bounding box center [38, 95] width 54 height 22
click at [36, 90] on link "Disengagement" at bounding box center [29, 90] width 27 height 4
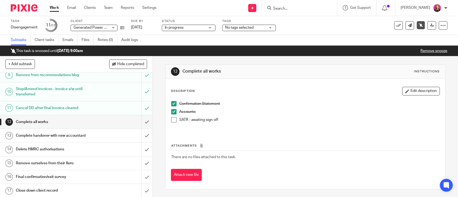
scroll to position [120, 0]
click at [299, 11] on div at bounding box center [299, 8] width 75 height 16
click at [298, 8] on input "Search" at bounding box center [296, 8] width 48 height 5
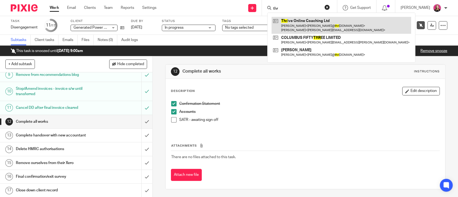
type input "thr"
click at [302, 19] on link at bounding box center [340, 25] width 139 height 17
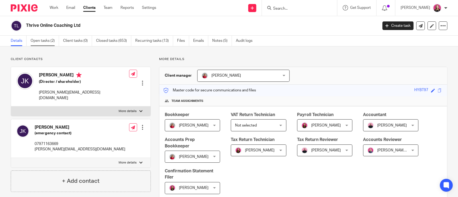
click at [52, 39] on link "Open tasks (2)" at bounding box center [45, 41] width 28 height 10
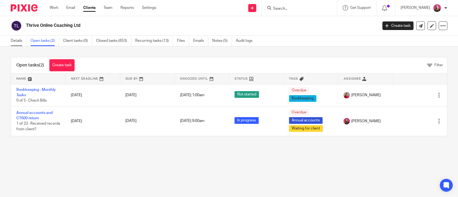
click at [23, 42] on link "Details" at bounding box center [19, 41] width 16 height 10
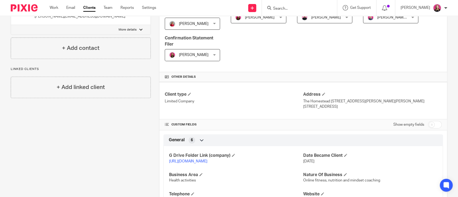
scroll to position [143, 0]
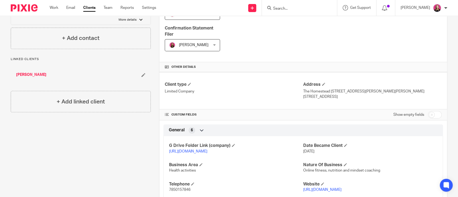
click at [183, 153] on p "[URL][DOMAIN_NAME]" at bounding box center [236, 151] width 134 height 5
click at [183, 150] on link "https://drive.google.com/drive/folders/1nmPzrlNAt3CeGOUUsC1LPihb6gsrJpdz?usp=dr…" at bounding box center [188, 152] width 38 height 4
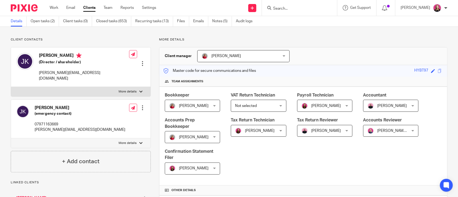
scroll to position [0, 0]
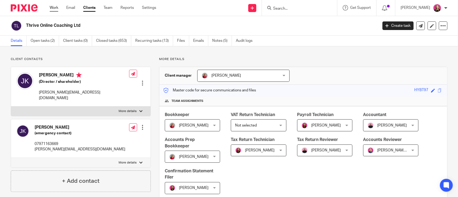
click at [51, 10] on link "Work" at bounding box center [54, 7] width 9 height 5
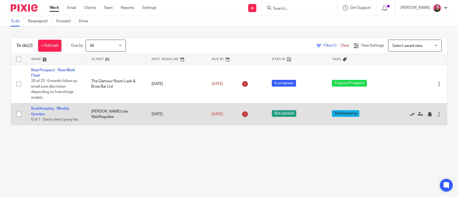
click at [409, 112] on icon at bounding box center [411, 114] width 5 height 5
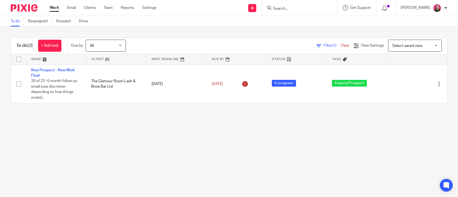
drag, startPoint x: 106, startPoint y: 145, endPoint x: 109, endPoint y: 122, distance: 23.0
click at [106, 145] on main "To do Reassigned Snoozed Done To do (2) + Add task Due by All All [DATE] [DATE]…" at bounding box center [229, 98] width 458 height 197
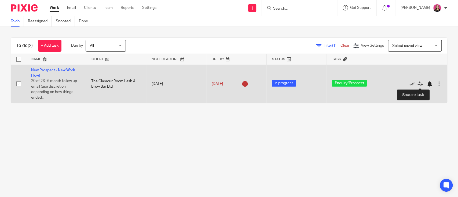
click at [427, 82] on div at bounding box center [429, 83] width 5 height 5
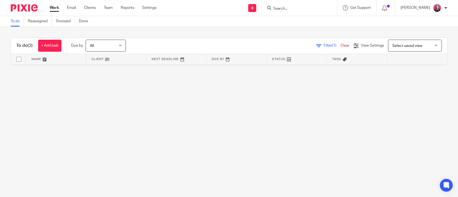
click at [57, 9] on link "Work" at bounding box center [54, 7] width 9 height 5
